Goal: Task Accomplishment & Management: Use online tool/utility

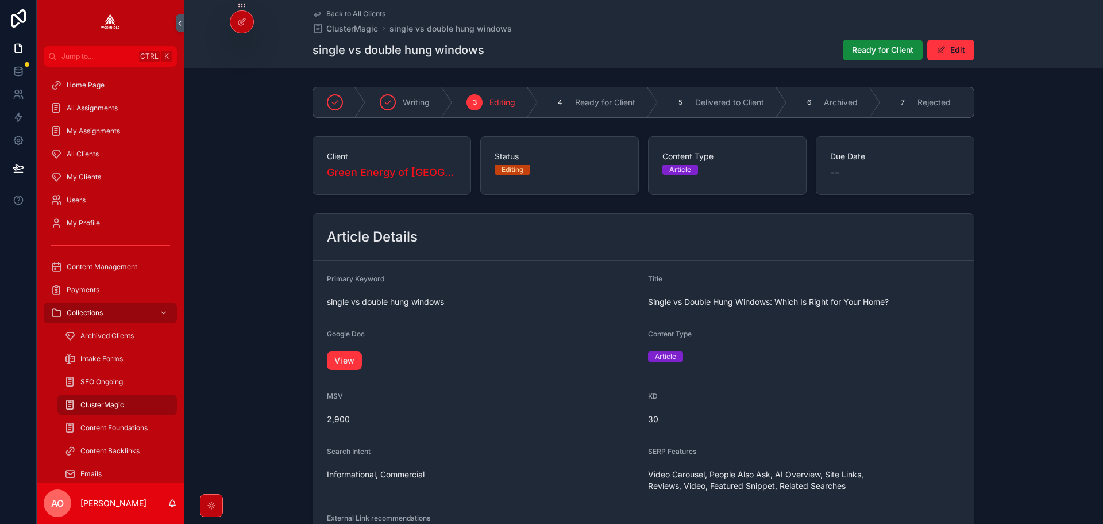
click at [853, 55] on span "Ready for Client" at bounding box center [882, 49] width 61 height 11
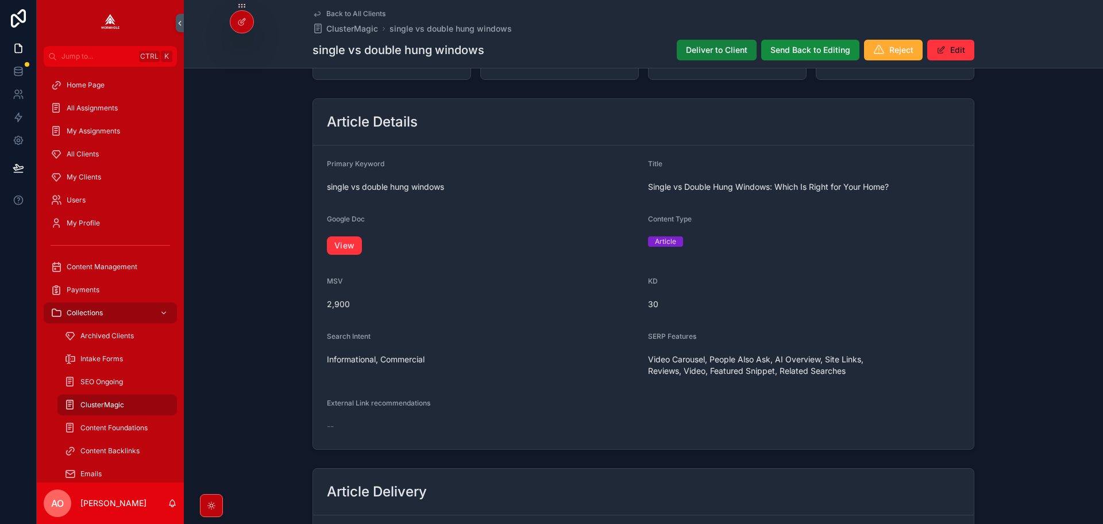
click at [713, 50] on span "Deliver to Client" at bounding box center [716, 49] width 61 height 11
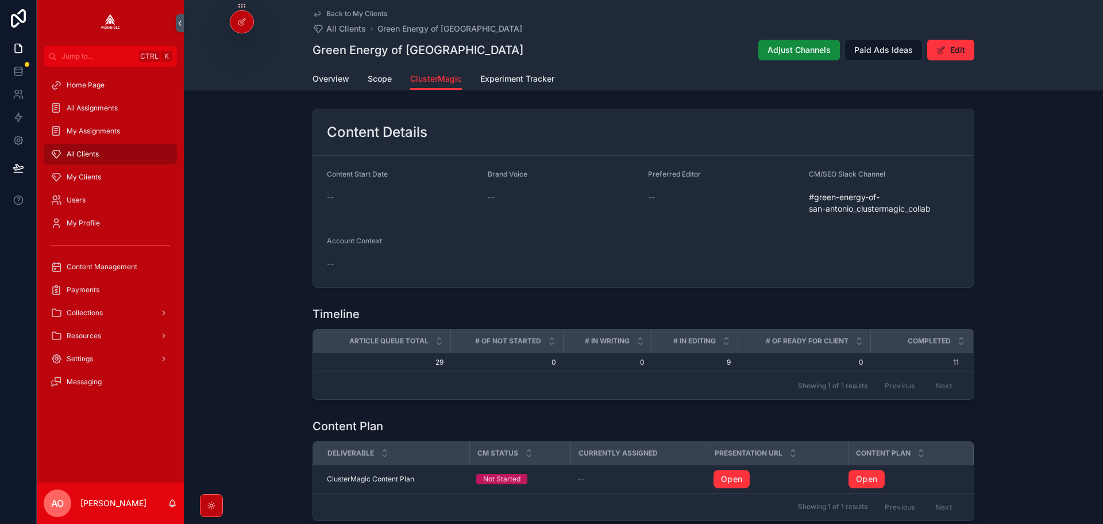
scroll to position [465, 0]
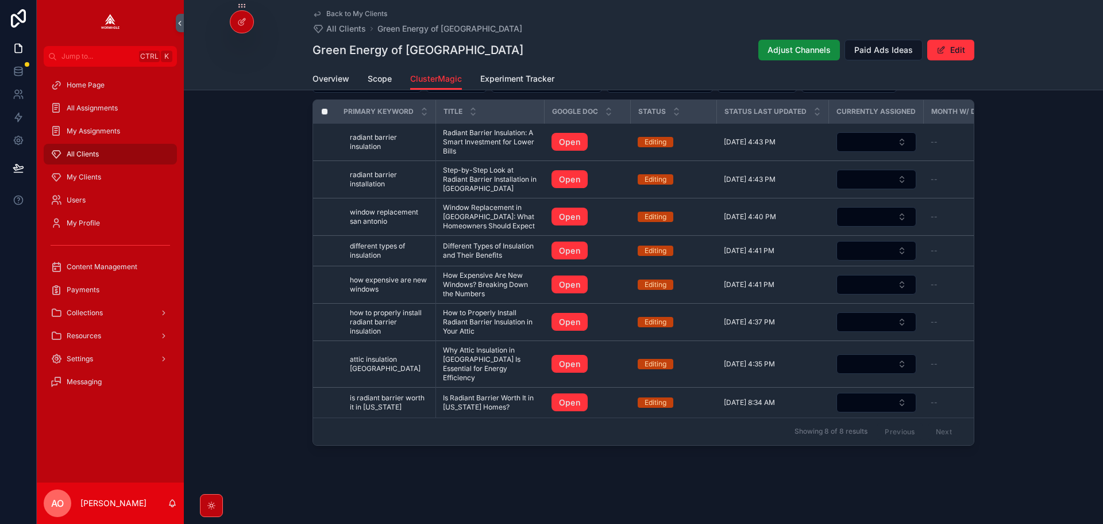
scroll to position [447, 0]
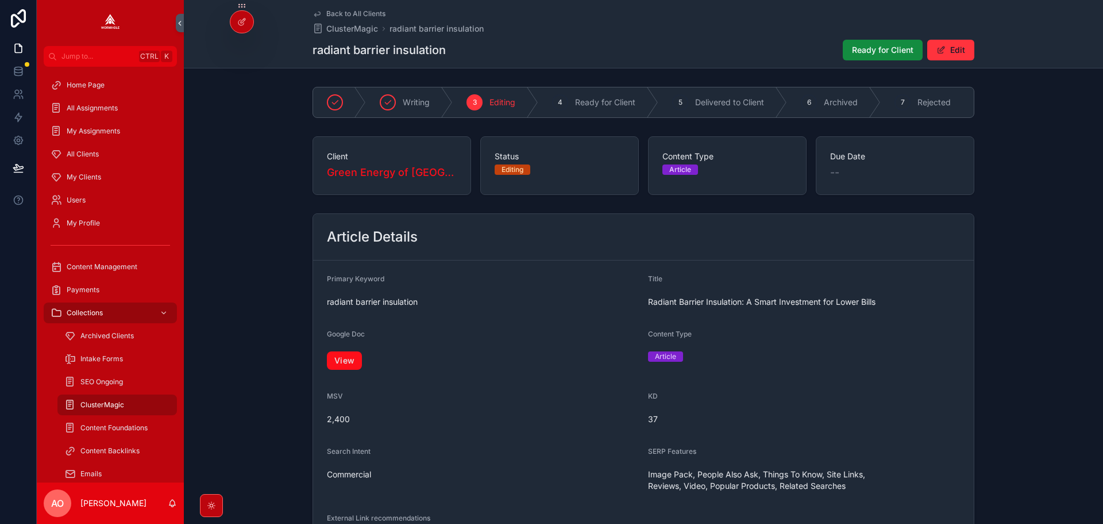
click at [343, 363] on link "View" at bounding box center [344, 360] width 35 height 18
